Goal: Task Accomplishment & Management: Complete application form

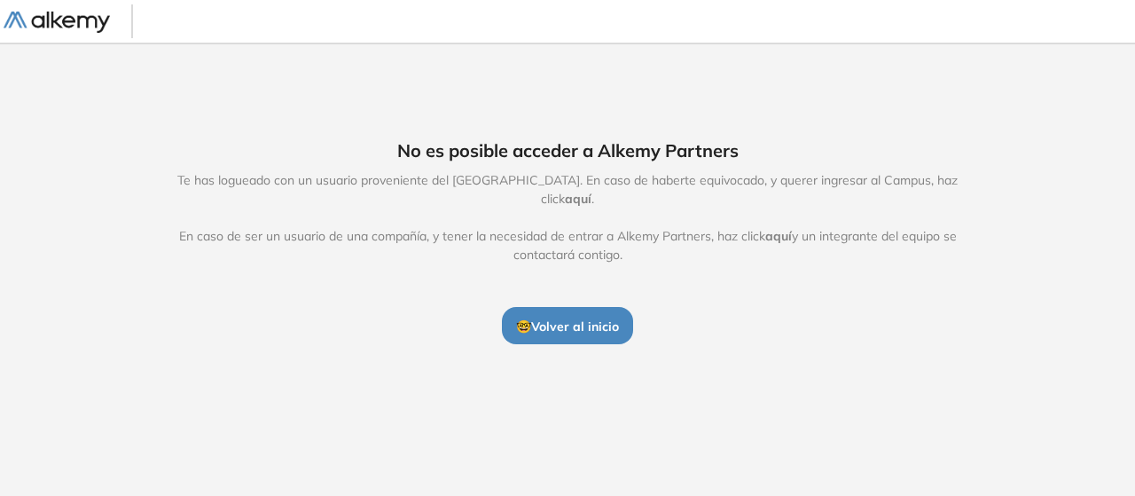
click at [560, 318] on span "🤓 Volver al inicio" at bounding box center [567, 326] width 103 height 16
